Goal: Task Accomplishment & Management: Use online tool/utility

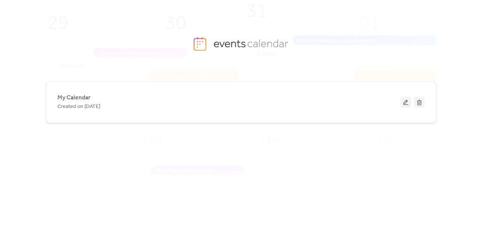
click at [404, 104] on button at bounding box center [405, 101] width 11 height 11
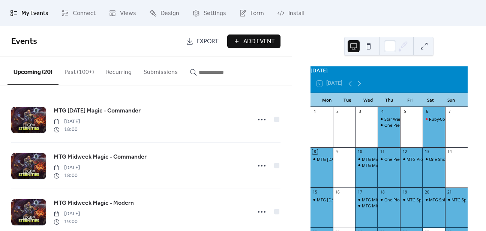
click at [71, 72] on button "Past (100+)" at bounding box center [80, 71] width 42 height 28
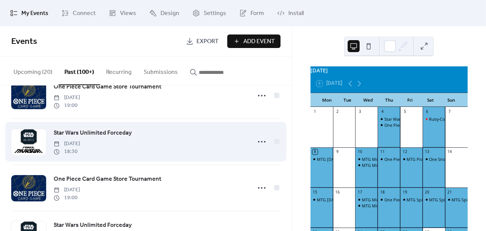
scroll to position [60, 0]
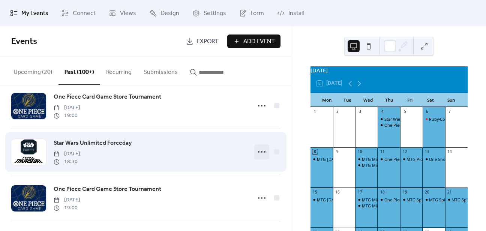
click at [261, 152] on circle at bounding box center [262, 152] width 2 height 2
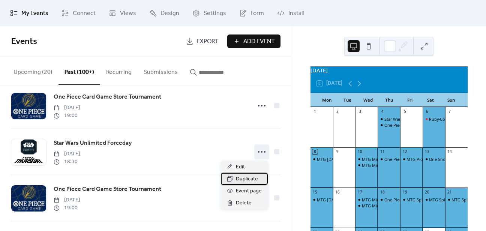
click at [247, 182] on span "Duplicate" at bounding box center [247, 179] width 22 height 9
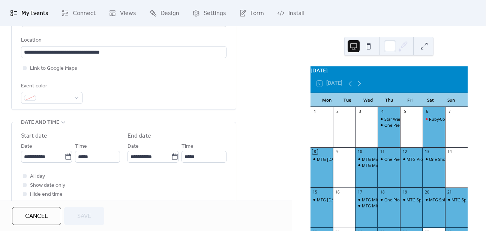
scroll to position [180, 0]
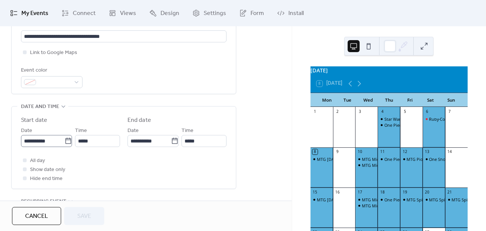
click at [66, 141] on icon at bounding box center [69, 141] width 8 height 8
click at [65, 141] on input "**********" at bounding box center [43, 141] width 44 height 12
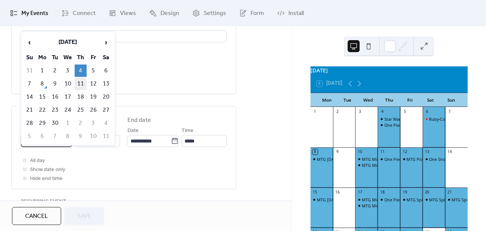
click at [81, 85] on td "11" at bounding box center [81, 84] width 12 height 12
type input "**********"
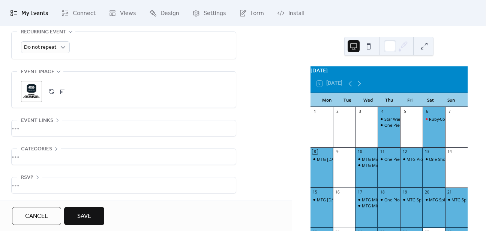
scroll to position [350, 0]
click at [53, 117] on div "Event links" at bounding box center [39, 119] width 45 height 9
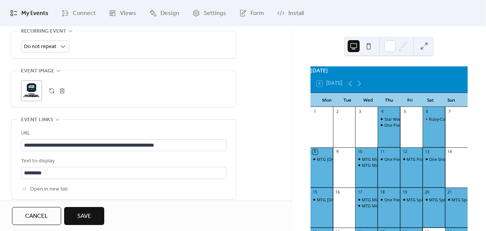
click at [92, 212] on button "Save" at bounding box center [84, 216] width 40 height 18
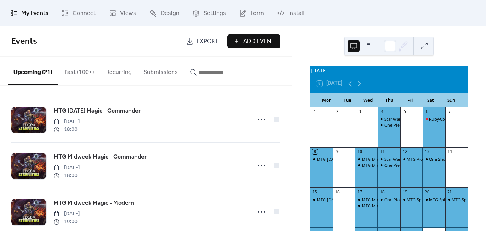
click at [74, 69] on button "Past (100+)" at bounding box center [80, 71] width 42 height 28
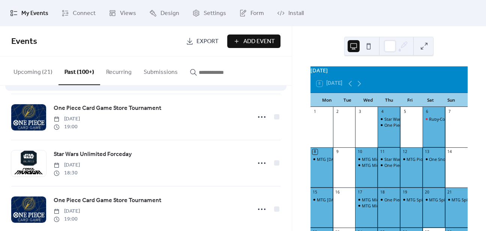
scroll to position [90, 0]
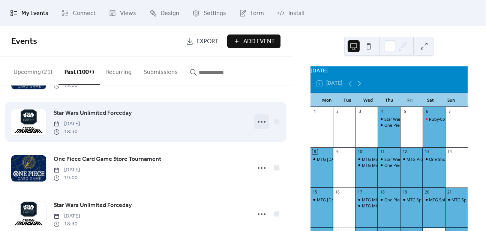
click at [260, 123] on icon at bounding box center [262, 122] width 12 height 12
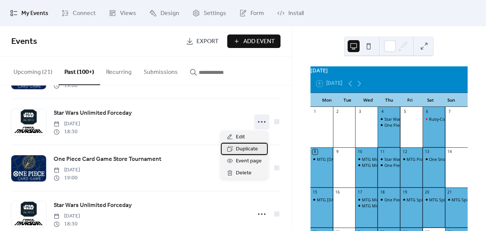
click at [246, 150] on span "Duplicate" at bounding box center [247, 149] width 22 height 9
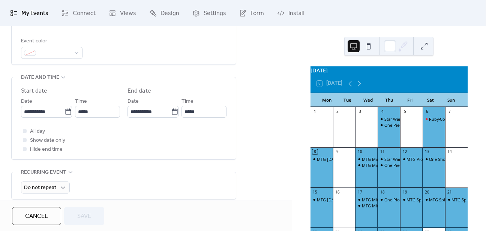
scroll to position [210, 0]
click at [66, 110] on icon at bounding box center [68, 111] width 6 height 6
click at [65, 110] on input "**********" at bounding box center [43, 111] width 44 height 12
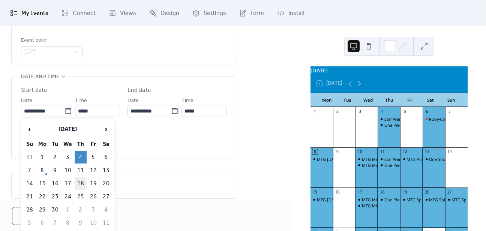
click at [81, 182] on td "18" at bounding box center [81, 183] width 12 height 12
type input "**********"
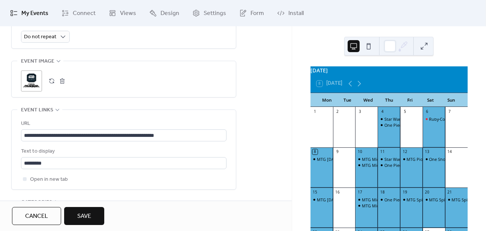
scroll to position [414, 0]
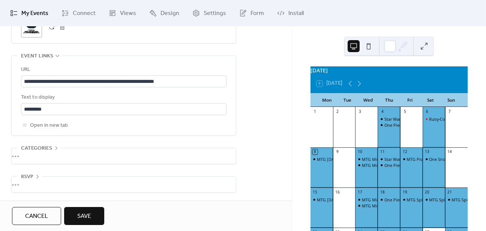
click at [84, 207] on button "Save" at bounding box center [84, 216] width 40 height 18
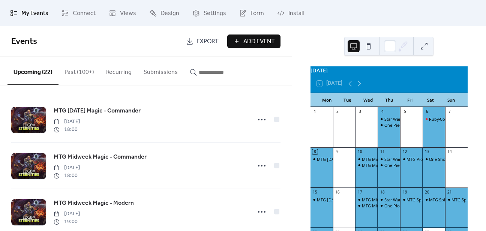
click at [87, 73] on button "Past (100+)" at bounding box center [80, 71] width 42 height 28
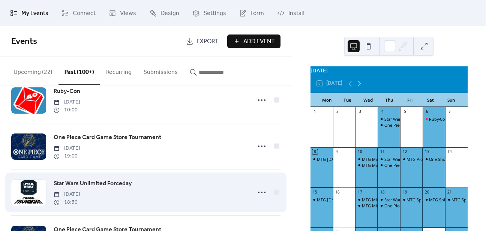
scroll to position [30, 0]
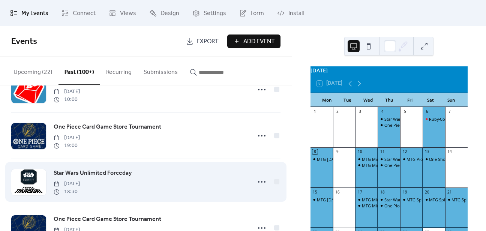
click at [248, 181] on div "Star Wars Unlimited Forceday [DATE] 18:30" at bounding box center [145, 182] width 269 height 46
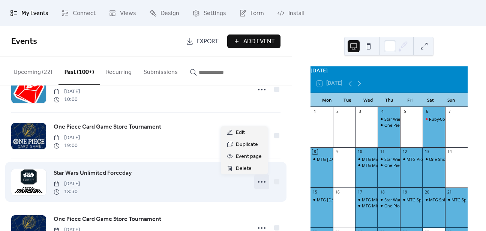
click at [254, 180] on div at bounding box center [261, 181] width 15 height 15
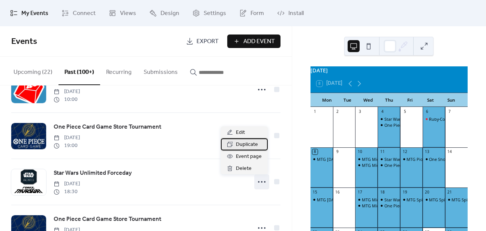
click at [248, 144] on span "Duplicate" at bounding box center [247, 144] width 22 height 9
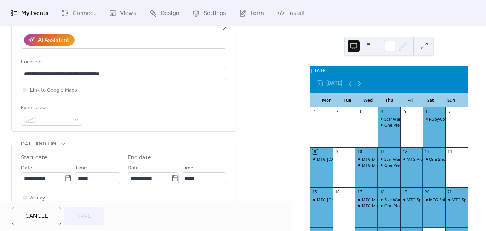
scroll to position [150, 0]
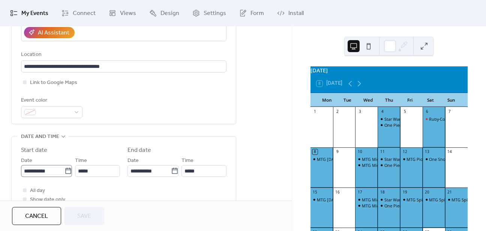
click at [67, 169] on icon at bounding box center [69, 171] width 8 height 8
click at [65, 169] on input "**********" at bounding box center [43, 171] width 44 height 12
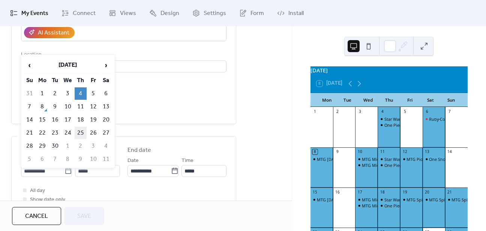
click at [80, 130] on td "25" at bounding box center [81, 133] width 12 height 12
type input "**********"
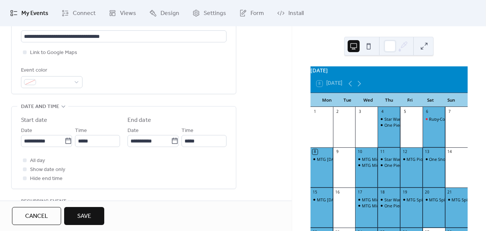
scroll to position [330, 0]
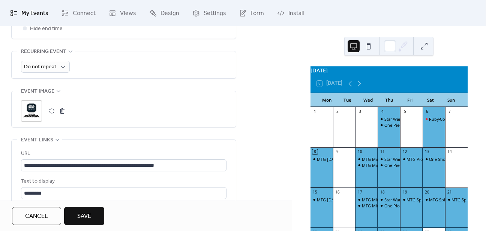
click at [92, 219] on button "Save" at bounding box center [84, 216] width 40 height 18
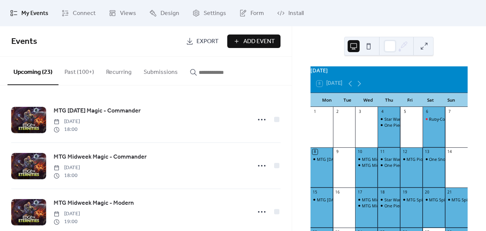
click at [71, 75] on button "Past (100+)" at bounding box center [80, 71] width 42 height 28
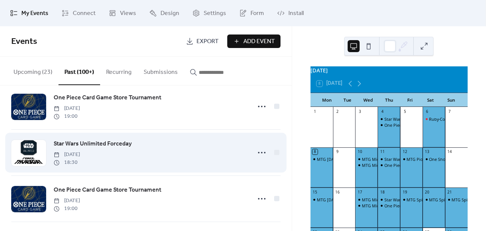
scroll to position [60, 0]
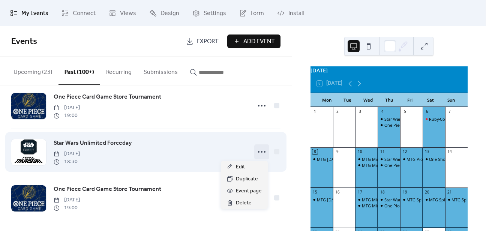
click at [256, 153] on icon at bounding box center [262, 152] width 12 height 12
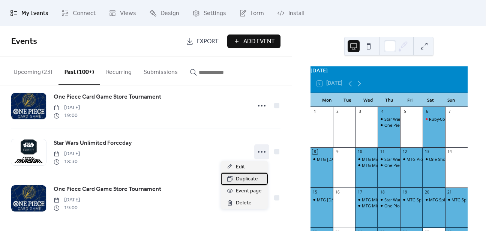
click at [248, 180] on span "Duplicate" at bounding box center [247, 179] width 22 height 9
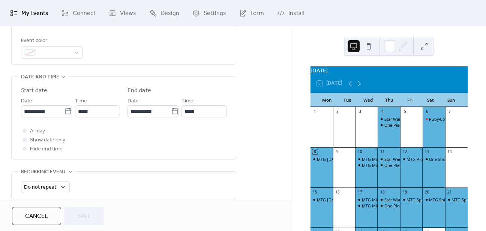
scroll to position [210, 0]
click at [65, 110] on icon at bounding box center [69, 111] width 8 height 8
click at [65, 110] on input "**********" at bounding box center [43, 111] width 44 height 12
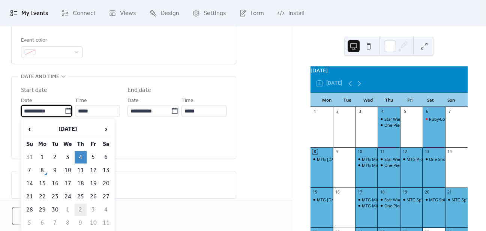
click at [78, 208] on td "2" at bounding box center [81, 210] width 12 height 12
type input "**********"
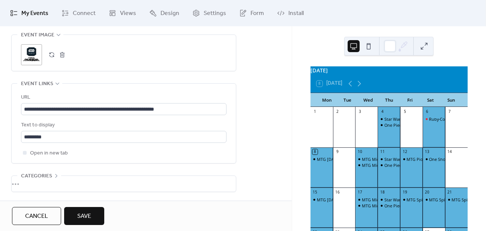
scroll to position [390, 0]
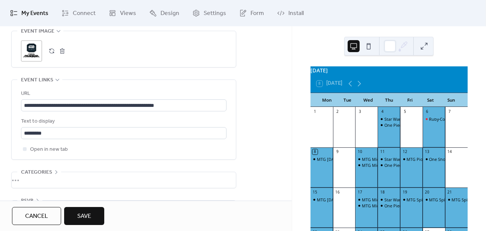
click at [92, 215] on button "Save" at bounding box center [84, 216] width 40 height 18
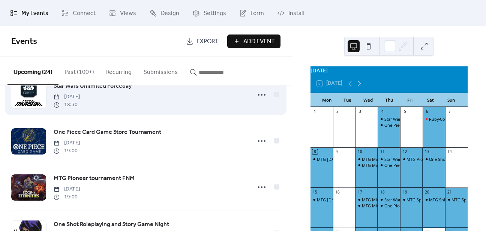
scroll to position [150, 0]
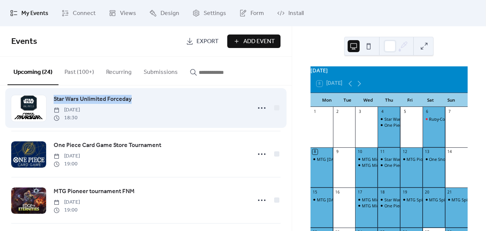
drag, startPoint x: 48, startPoint y: 99, endPoint x: 142, endPoint y: 100, distance: 94.1
click at [142, 100] on div "Star Wars Unlimited Forceday [DATE] 18:30" at bounding box center [145, 108] width 269 height 46
copy div "Star Wars Unlimited Forceday"
